Goal: Check status: Check status

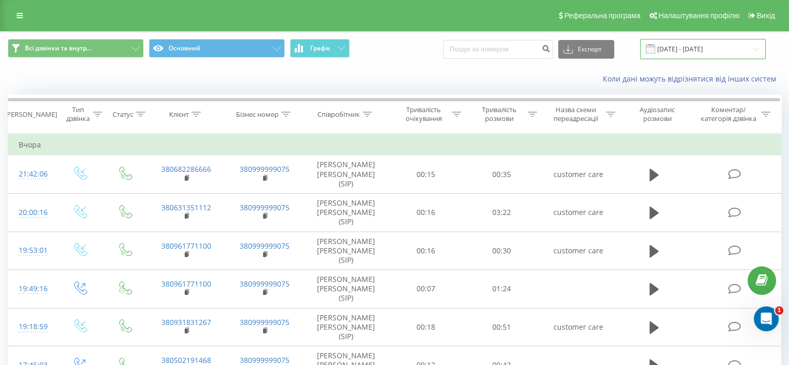
click at [764, 44] on input "[DATE] - [DATE]" at bounding box center [703, 49] width 126 height 20
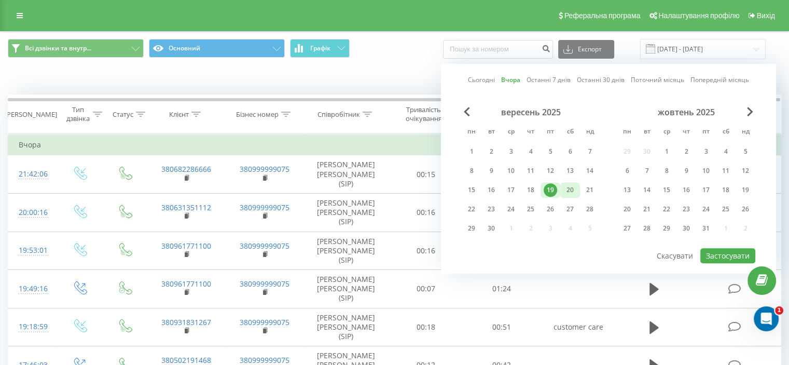
click at [566, 183] on div "20" at bounding box center [569, 189] width 13 height 13
click at [724, 255] on button "Застосувати" at bounding box center [727, 255] width 55 height 15
type input "20.09.2025 - 20.09.2025"
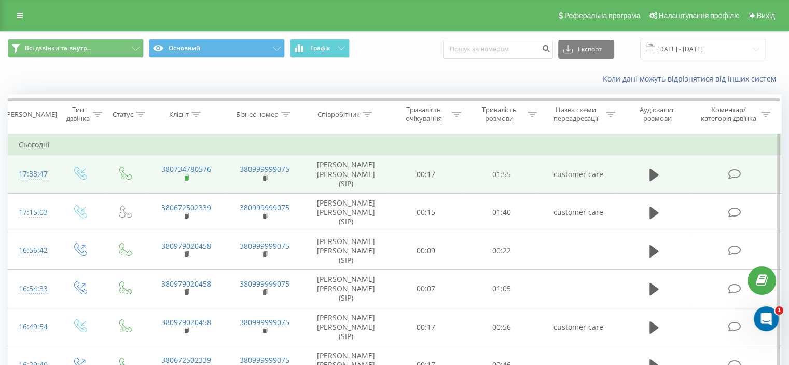
click at [187, 176] on rect at bounding box center [186, 178] width 3 height 5
